Goal: Entertainment & Leisure: Consume media (video, audio)

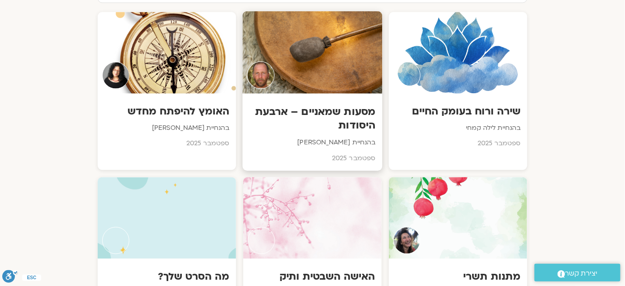
scroll to position [493, 0]
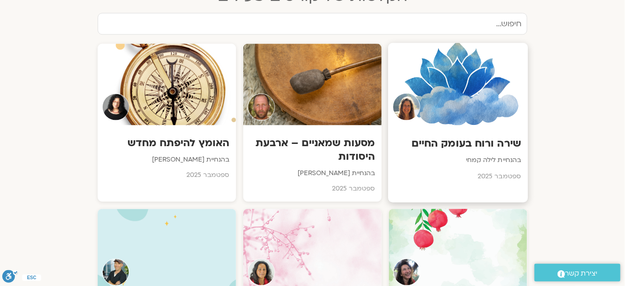
click at [458, 137] on h3 "שירה ורוח בעומק החיים" at bounding box center [458, 144] width 126 height 14
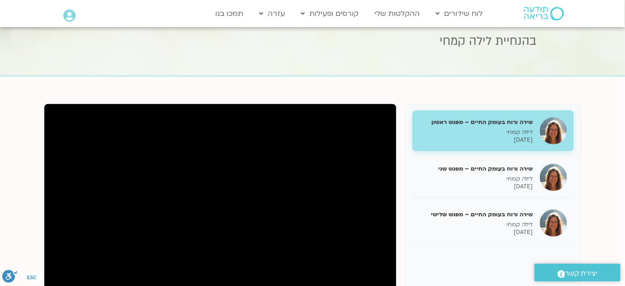
scroll to position [82, 0]
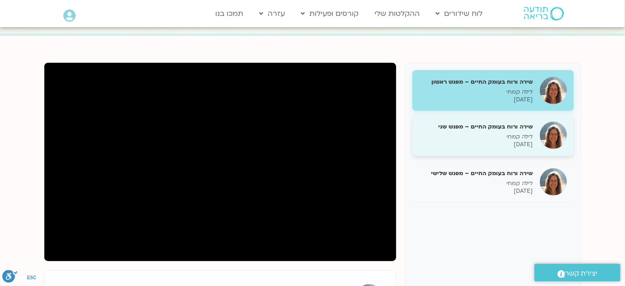
click at [514, 141] on p "[DATE]" at bounding box center [476, 145] width 114 height 8
